Goal: Task Accomplishment & Management: Use online tool/utility

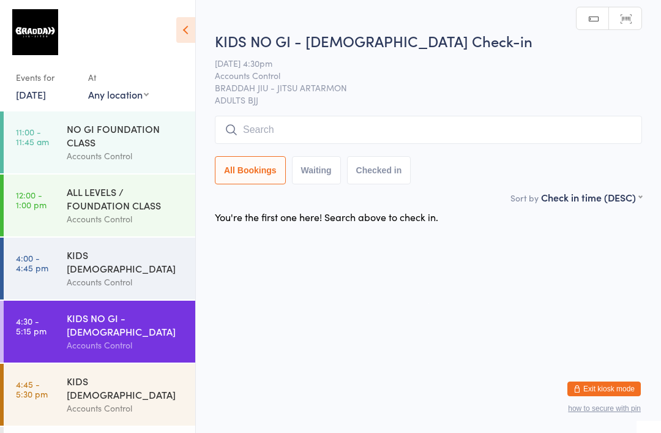
click at [77, 374] on div "KIDS [DEMOGRAPHIC_DATA]" at bounding box center [126, 387] width 118 height 27
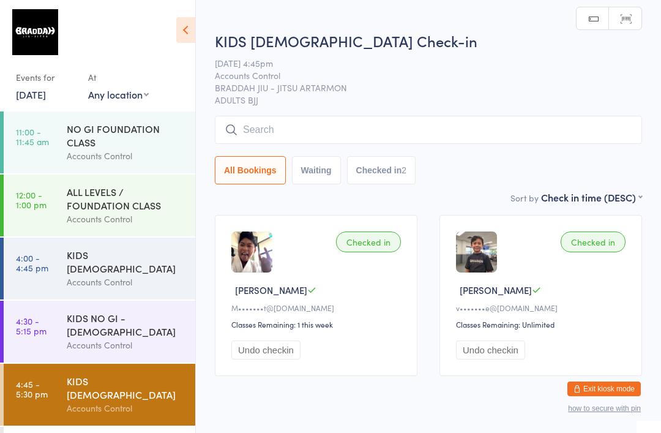
click at [327, 126] on input "search" at bounding box center [428, 130] width 427 height 28
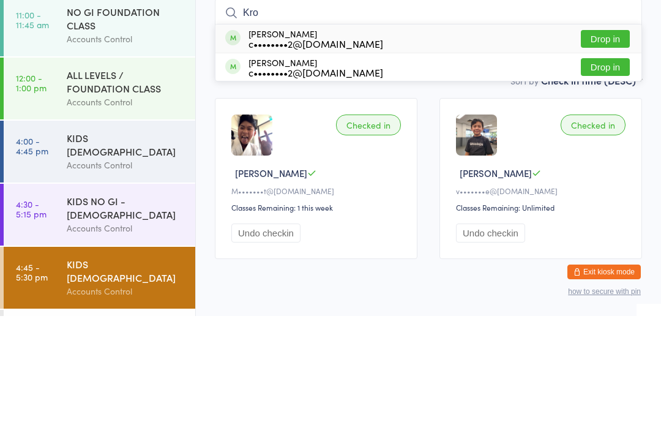
type input "Kro"
click at [601, 147] on button "Drop in" at bounding box center [605, 156] width 49 height 18
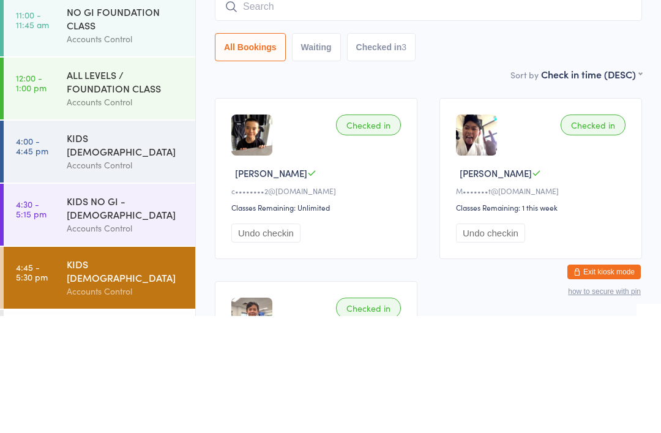
click at [529, 66] on div "KIDS [DEMOGRAPHIC_DATA] Check-in [DATE] 4:45pm Accounts Control BRADDAH JIU - J…" at bounding box center [428, 100] width 427 height 167
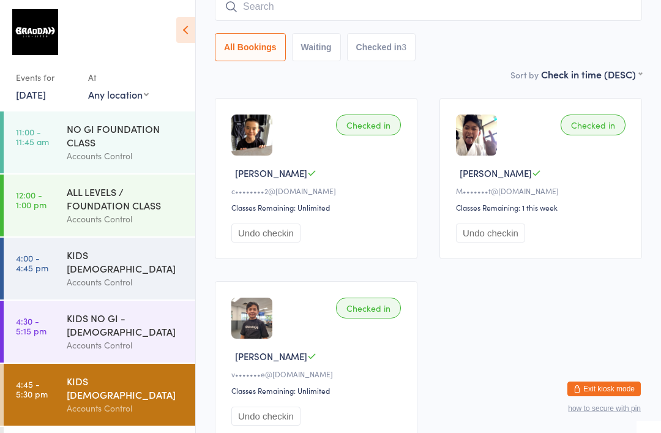
click at [245, 18] on input "search" at bounding box center [428, 7] width 427 height 28
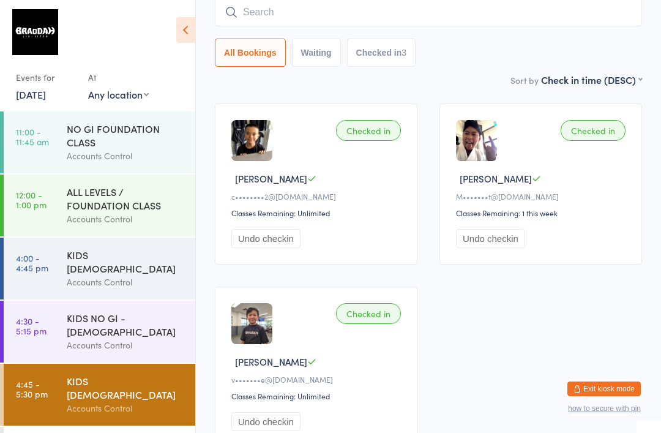
scroll to position [111, 0]
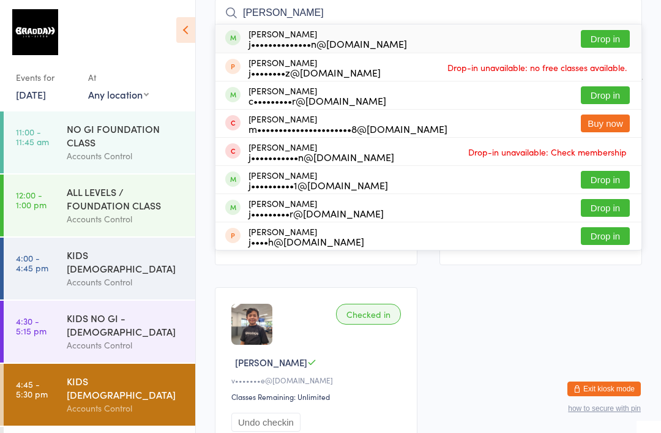
type input "[PERSON_NAME]"
click at [611, 102] on button "Drop in" at bounding box center [605, 95] width 49 height 18
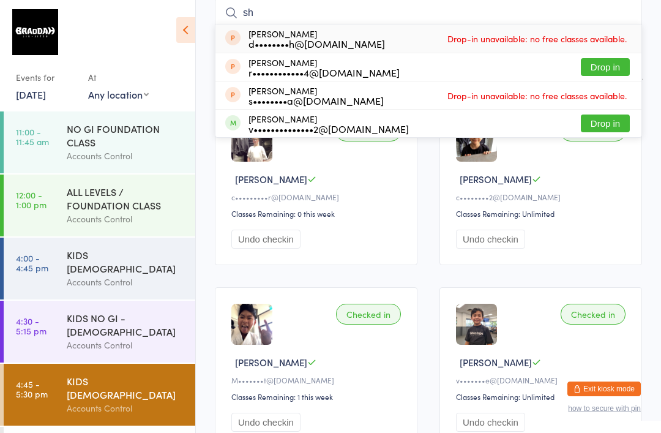
type input "s"
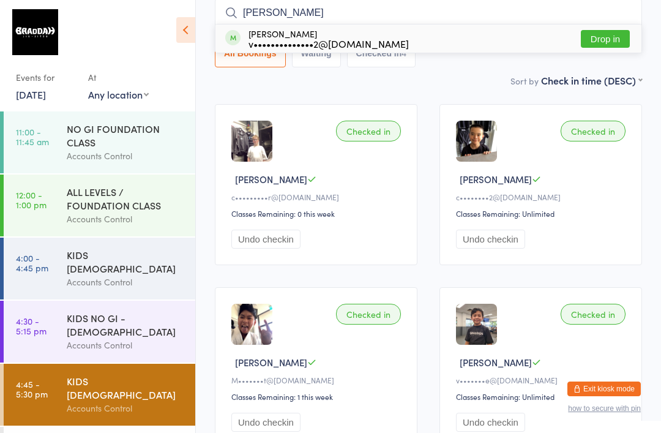
type input "[PERSON_NAME]"
click at [622, 35] on button "Drop in" at bounding box center [605, 39] width 49 height 18
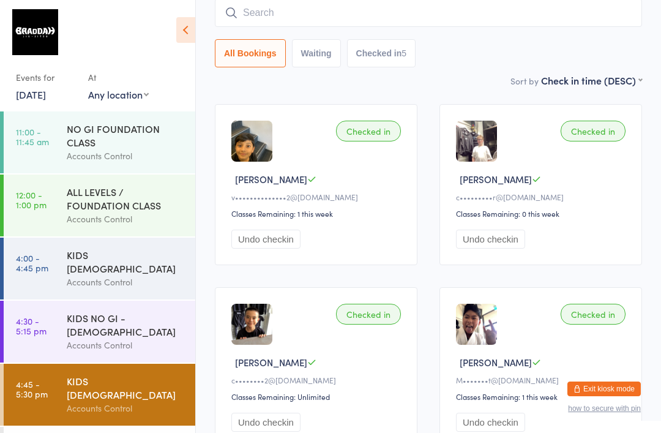
click at [515, 21] on input "search" at bounding box center [428, 13] width 427 height 28
click at [446, 83] on div "Sort by Check in time (DESC) First name (ASC) First name (DESC) Last name (ASC)…" at bounding box center [428, 79] width 427 height 13
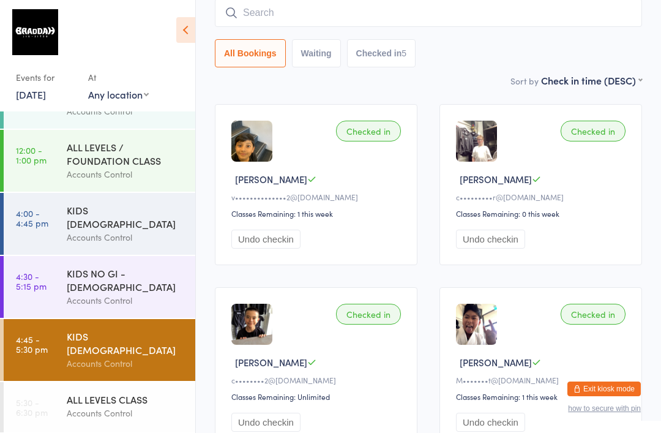
scroll to position [50, 0]
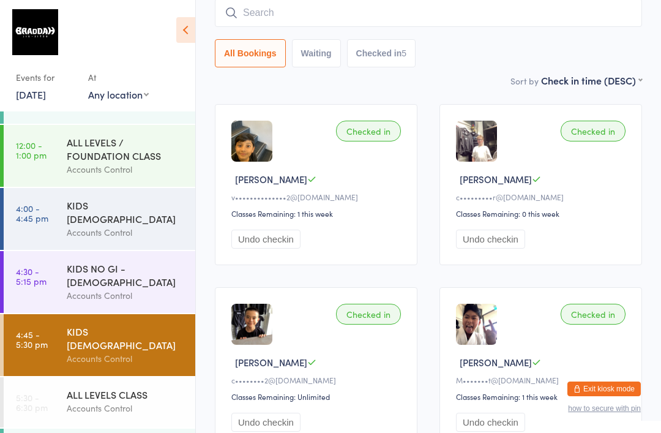
click at [121, 401] on div "Accounts Control" at bounding box center [126, 408] width 118 height 14
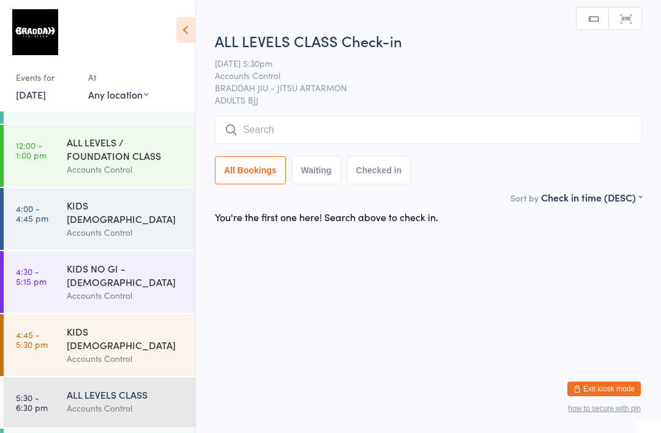
click at [354, 138] on input "search" at bounding box center [428, 130] width 427 height 28
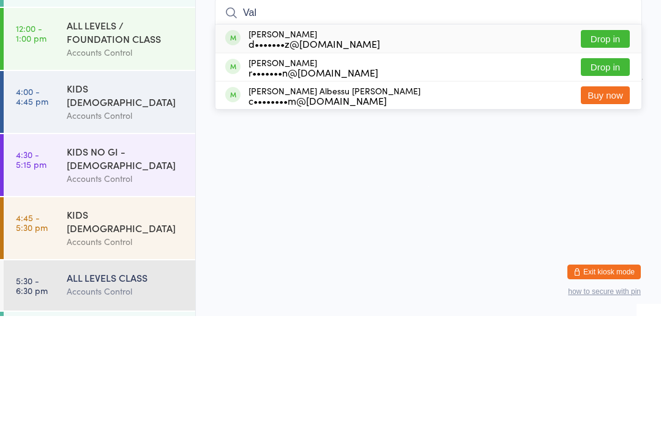
type input "Val"
click at [616, 175] on button "Drop in" at bounding box center [605, 184] width 49 height 18
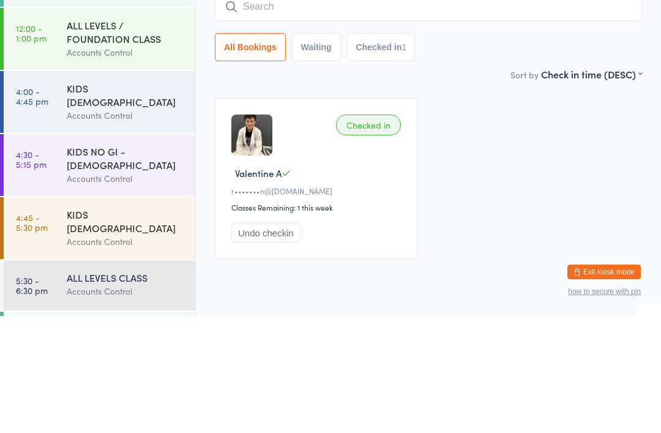
click at [81, 135] on div "ALL LEVELS / FOUNDATION CLASS" at bounding box center [126, 148] width 118 height 27
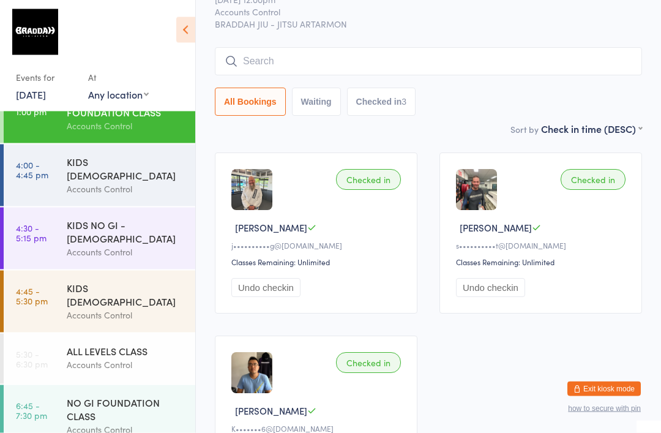
scroll to position [50, 0]
click at [74, 344] on div "ALL LEVELS CLASS" at bounding box center [126, 350] width 118 height 13
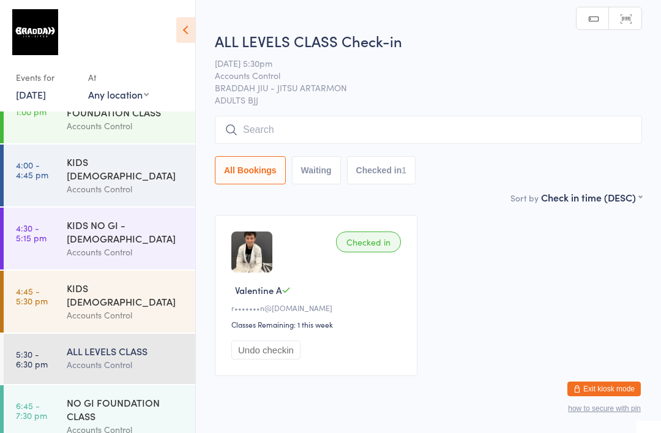
click at [259, 130] on input "search" at bounding box center [428, 130] width 427 height 28
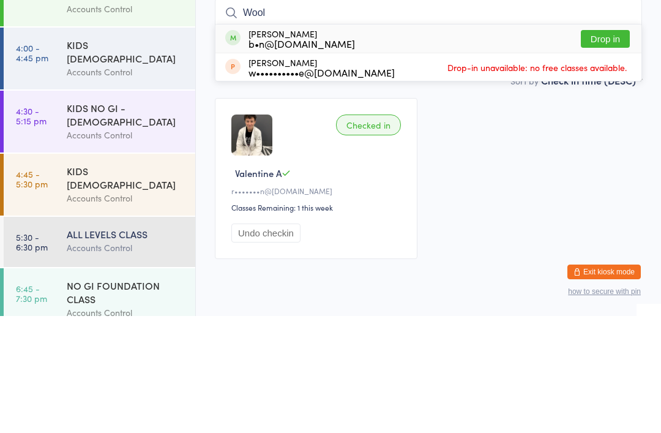
type input "Wool"
click at [594, 147] on button "Drop in" at bounding box center [605, 156] width 49 height 18
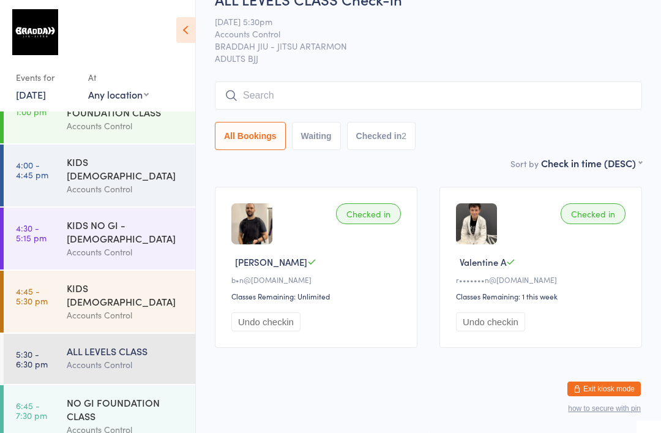
click at [303, 84] on input "search" at bounding box center [428, 95] width 427 height 28
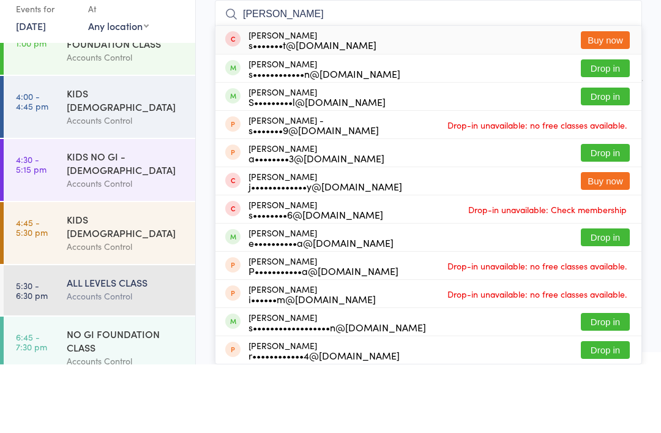
type input "[PERSON_NAME]"
click at [617, 128] on button "Drop in" at bounding box center [605, 137] width 49 height 18
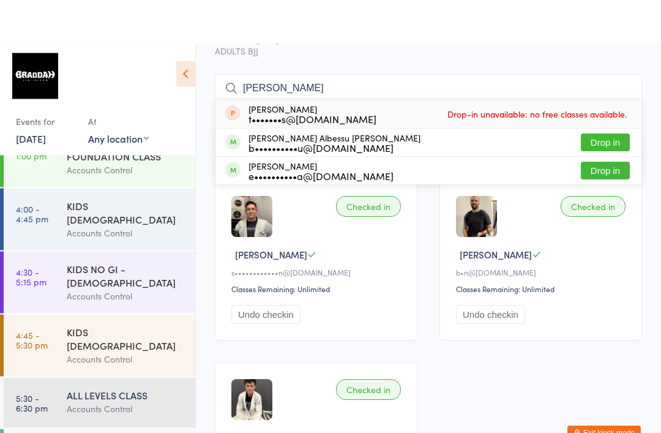
scroll to position [78, 0]
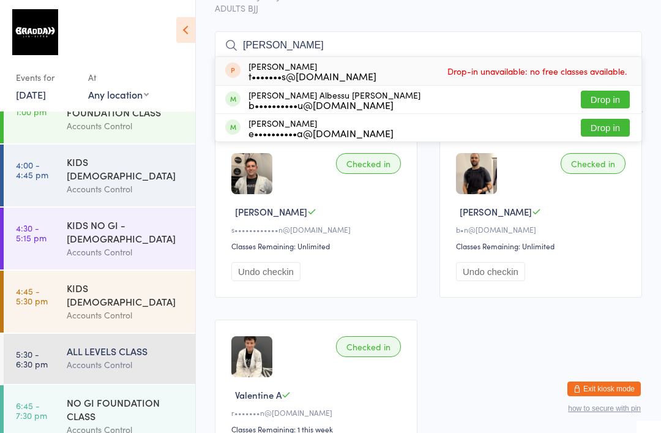
type input "[PERSON_NAME]"
click at [612, 94] on button "Drop in" at bounding box center [605, 100] width 49 height 18
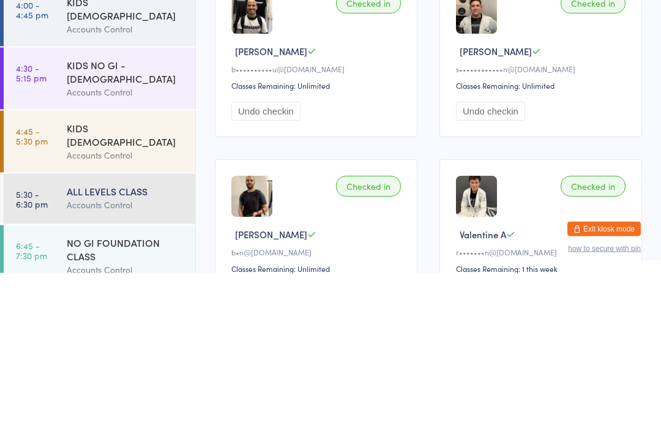
click at [84, 357] on div "Accounts Control" at bounding box center [126, 364] width 118 height 14
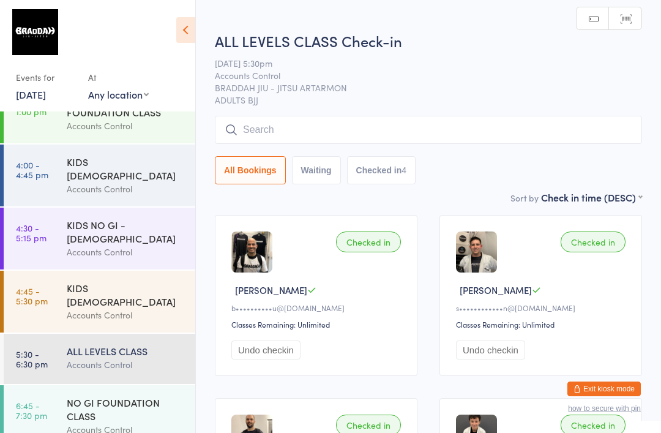
click at [519, 135] on input "search" at bounding box center [428, 130] width 427 height 28
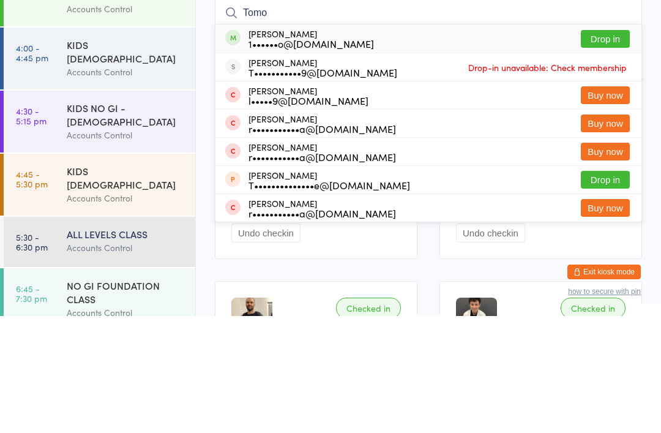
type input "Tomo"
click at [610, 147] on button "Drop in" at bounding box center [605, 156] width 49 height 18
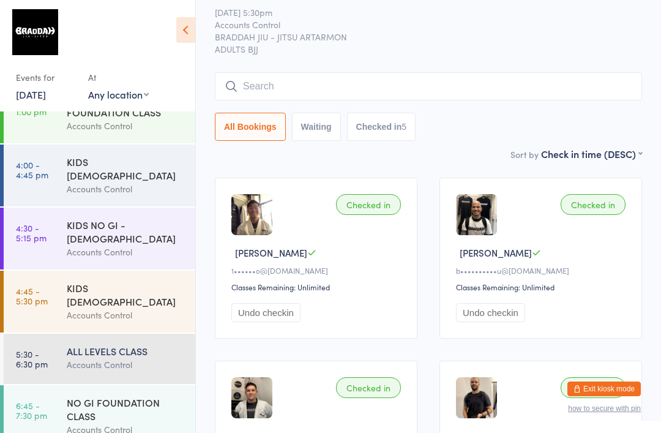
scroll to position [40, 0]
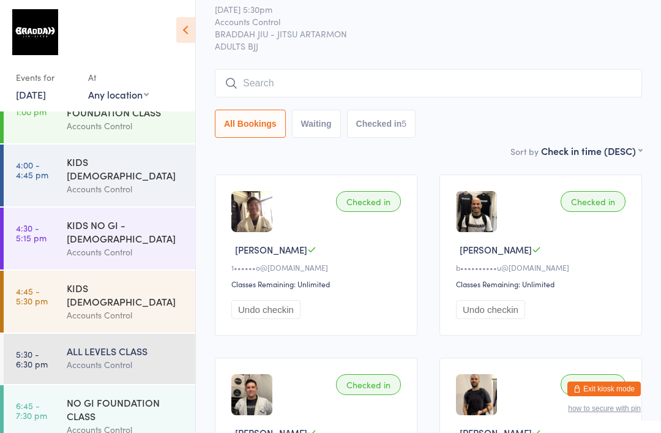
click at [409, 67] on div "ALL LEVELS CLASS Check-in [DATE] 5:30pm Accounts Control BRADDAH JIU - JITSU AR…" at bounding box center [428, 60] width 427 height 167
click at [416, 89] on input "search" at bounding box center [428, 83] width 427 height 28
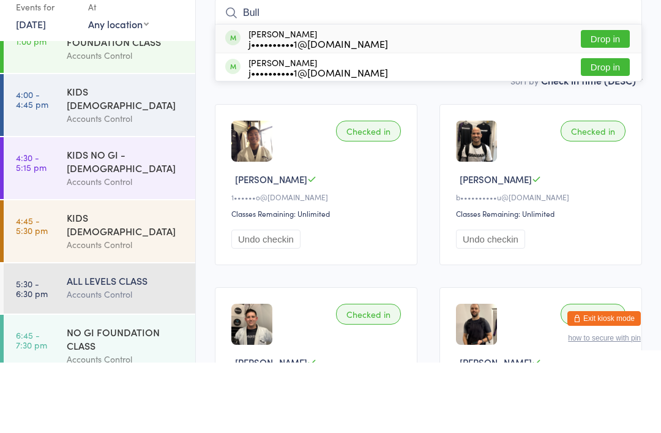
type input "Bull"
click at [291, 99] on div "[PERSON_NAME] j••••••••••1@[DOMAIN_NAME]" at bounding box center [317, 109] width 139 height 20
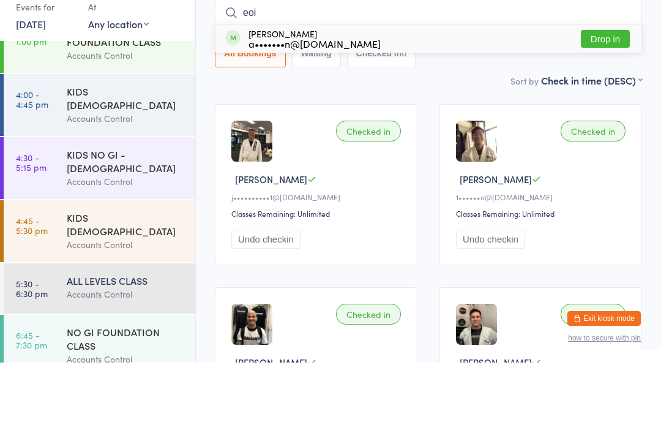
type input "eoi"
click at [600, 100] on button "Drop in" at bounding box center [605, 109] width 49 height 18
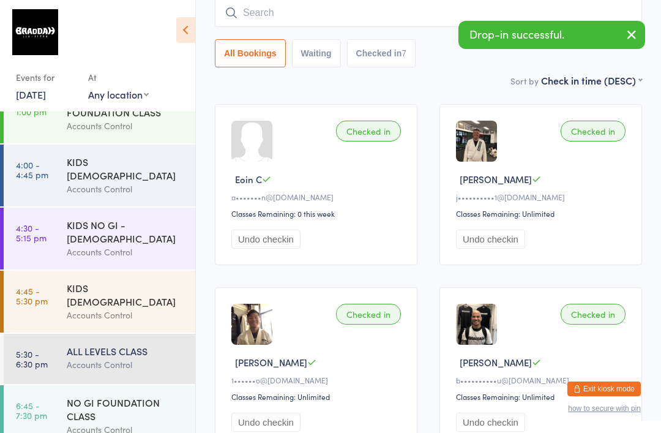
click at [402, 15] on input "search" at bounding box center [428, 13] width 427 height 28
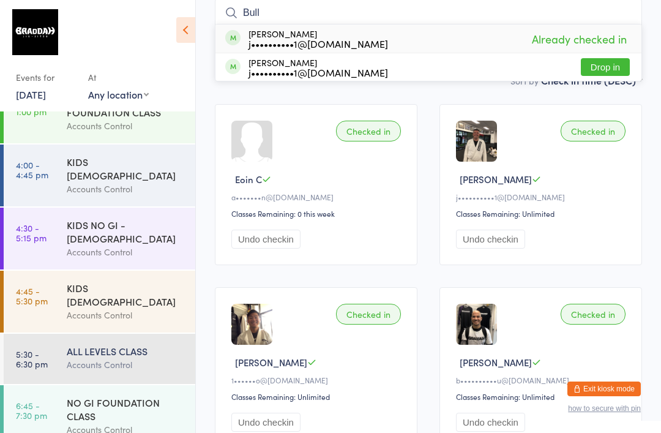
type input "Bull"
click at [608, 73] on button "Drop in" at bounding box center [605, 67] width 49 height 18
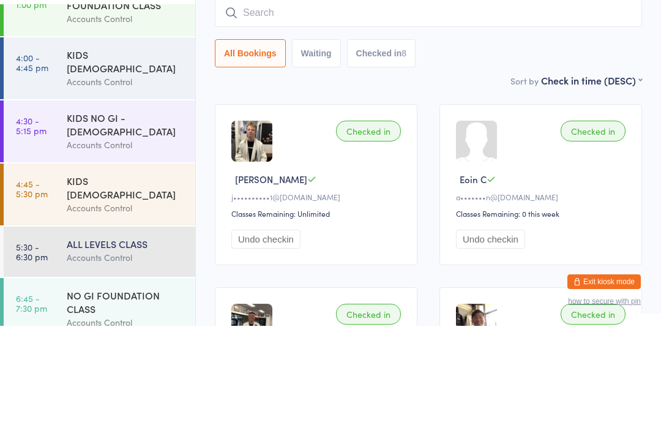
scroll to position [0, 0]
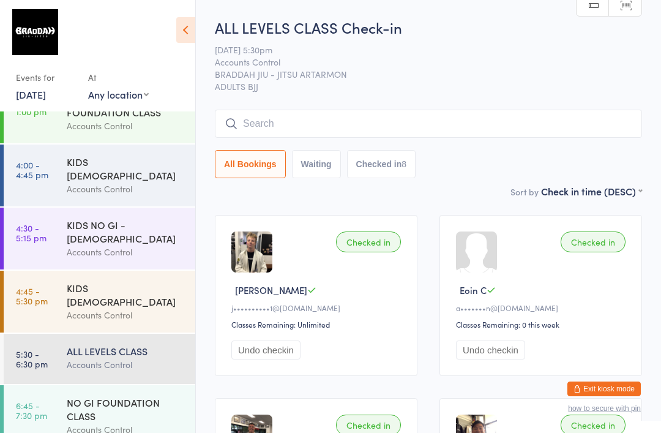
click at [288, 111] on input "search" at bounding box center [428, 124] width 427 height 28
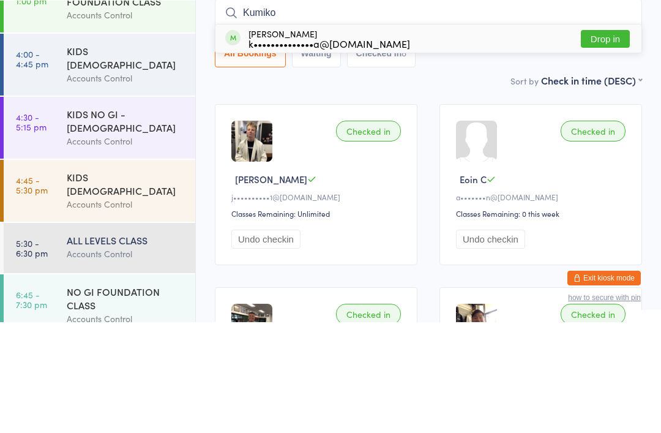
type input "Kumiko"
click at [296, 149] on div "k••••••••••••••a@[DOMAIN_NAME]" at bounding box center [329, 154] width 162 height 10
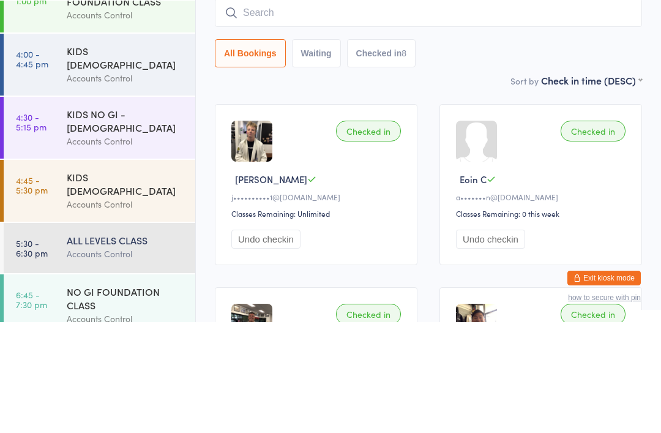
scroll to position [111, 0]
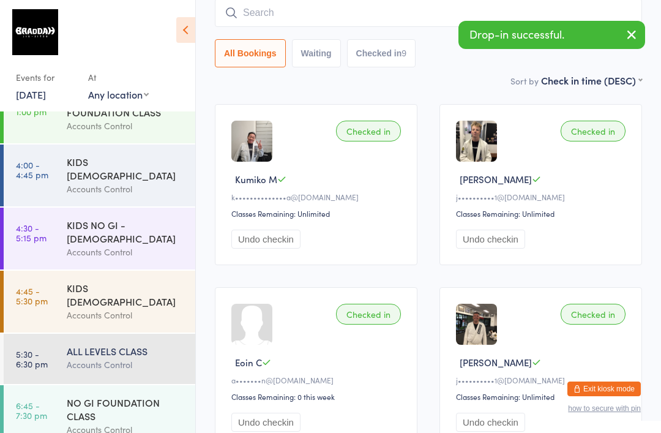
click at [261, 19] on input "search" at bounding box center [428, 13] width 427 height 28
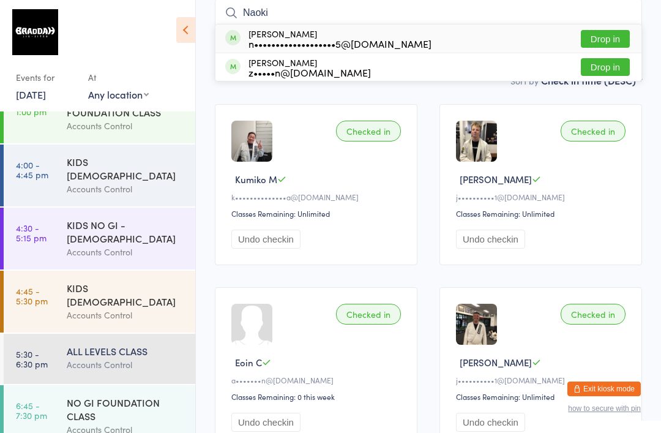
type input "Naoki"
click at [305, 44] on div "n•••••••••••••••••••5@[DOMAIN_NAME]" at bounding box center [339, 44] width 183 height 10
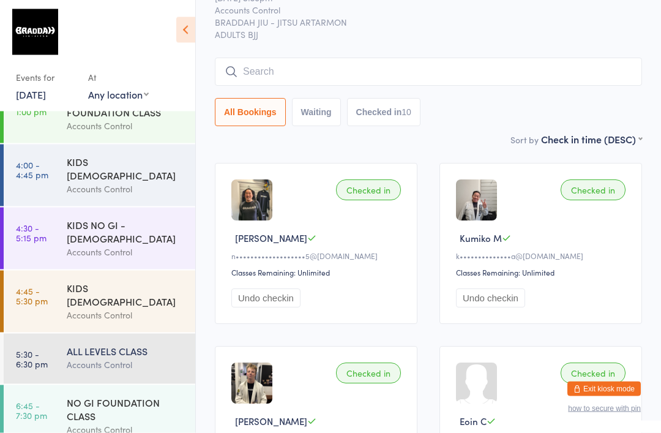
scroll to position [0, 0]
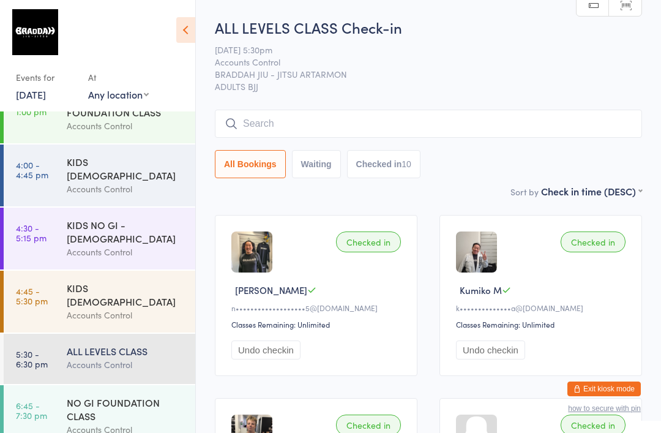
click at [452, 82] on span "ADULTS BJJ" at bounding box center [428, 86] width 427 height 12
click at [435, 122] on input "search" at bounding box center [428, 124] width 427 height 28
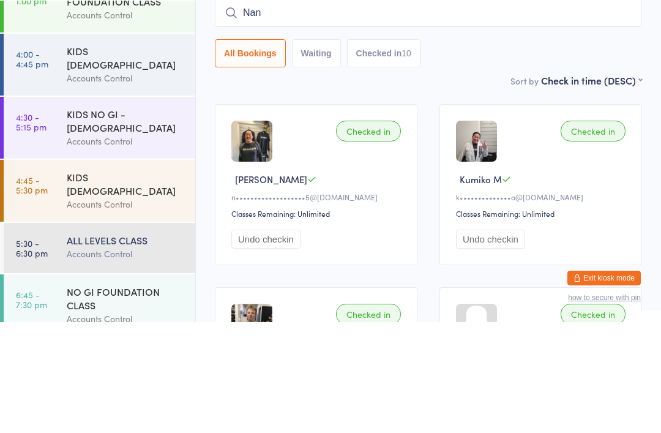
type input "Nan"
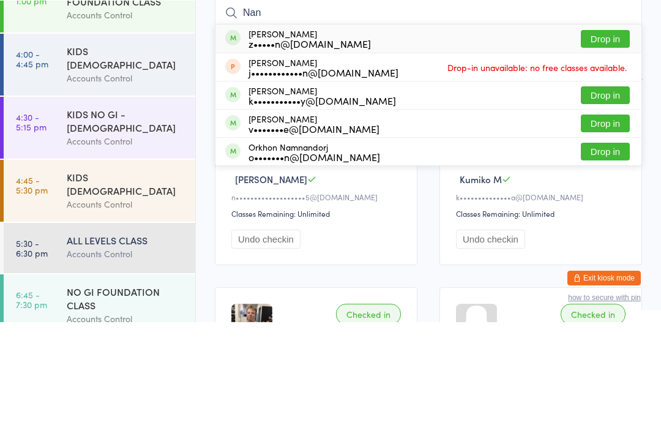
click at [619, 141] on button "Drop in" at bounding box center [605, 150] width 49 height 18
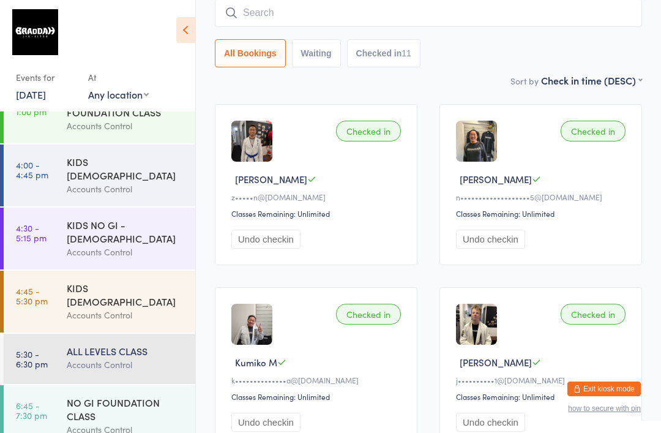
click at [544, 16] on input "search" at bounding box center [428, 13] width 427 height 28
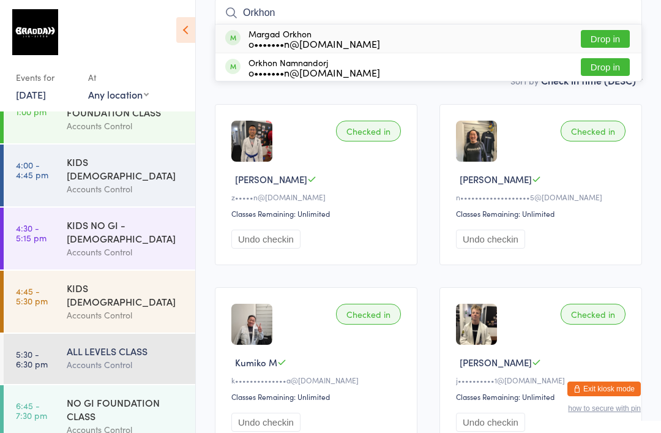
type input "Orkhon"
click at [606, 73] on button "Drop in" at bounding box center [605, 67] width 49 height 18
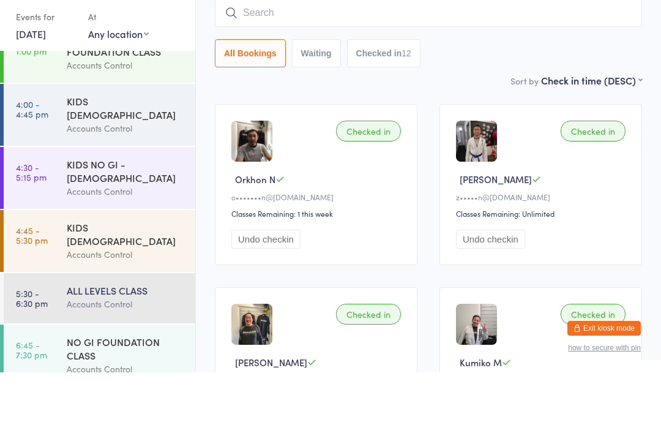
scroll to position [0, 0]
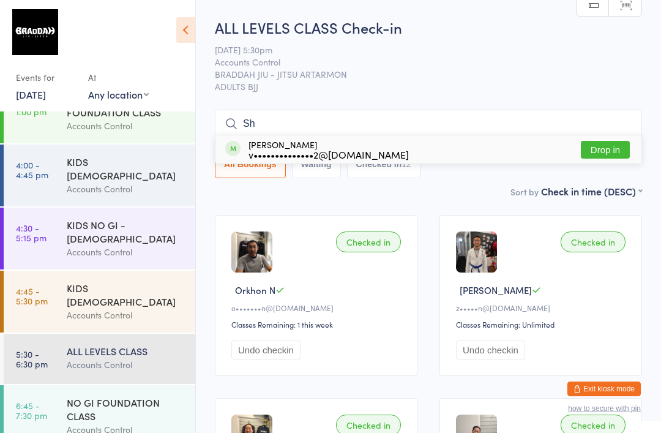
type input "S"
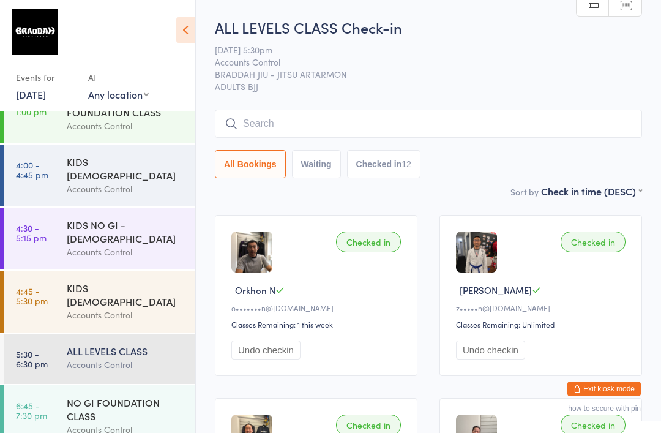
click at [575, 43] on div "ALL LEVELS CLASS Check-in [DATE] 5:30pm Accounts Control BRADDAH JIU - JITSU AR…" at bounding box center [428, 100] width 427 height 167
click at [123, 357] on div "Accounts Control" at bounding box center [126, 364] width 118 height 14
click at [417, 124] on input "search" at bounding box center [428, 124] width 427 height 28
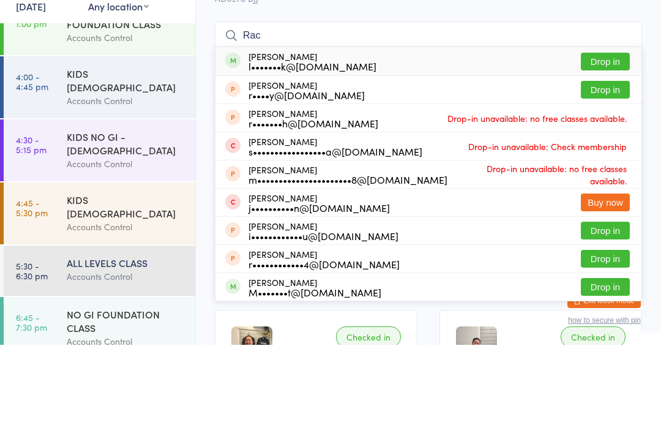
type input "Rac"
click at [617, 141] on button "Drop in" at bounding box center [605, 150] width 49 height 18
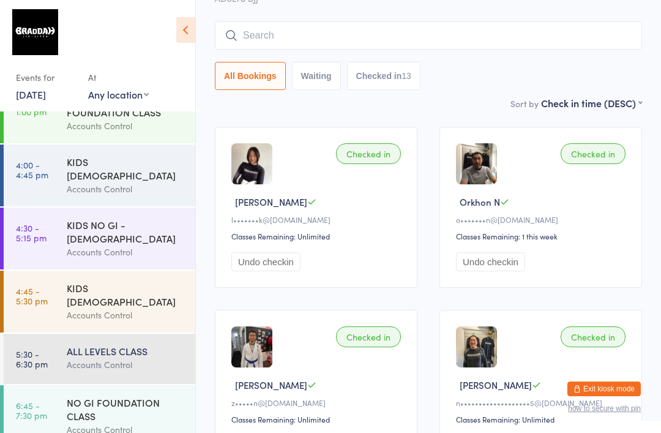
scroll to position [81, 0]
